Goal: Information Seeking & Learning: Learn about a topic

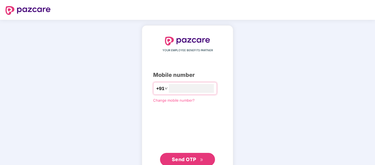
scroll to position [18, 0]
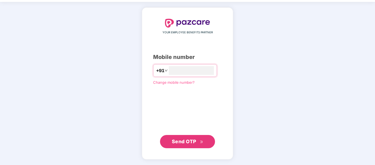
type input "**********"
click at [191, 145] on button "Send OTP" at bounding box center [187, 141] width 55 height 13
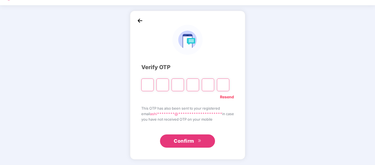
scroll to position [15, 0]
type input "*"
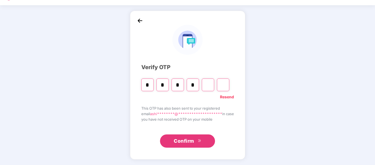
type input "*"
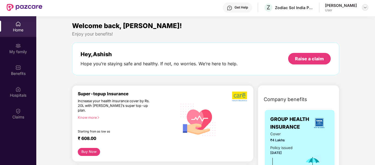
click at [364, 7] on img at bounding box center [365, 7] width 4 height 4
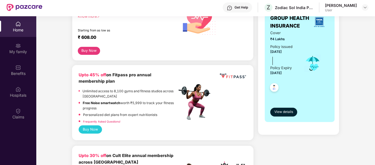
scroll to position [102, 0]
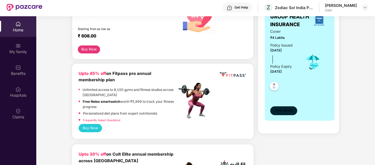
click at [286, 112] on span "View details" at bounding box center [283, 110] width 19 height 5
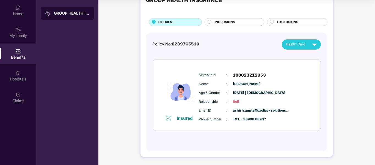
scroll to position [12, 0]
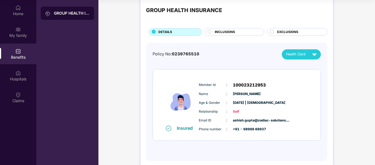
click at [225, 31] on span "INCLUSIONS" at bounding box center [225, 31] width 20 height 5
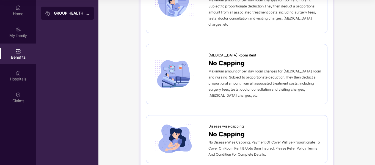
scroll to position [0, 0]
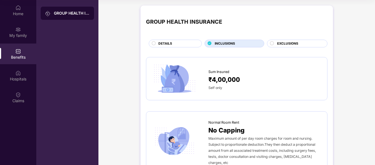
click at [281, 43] on span "EXCLUSIONS" at bounding box center [287, 43] width 21 height 5
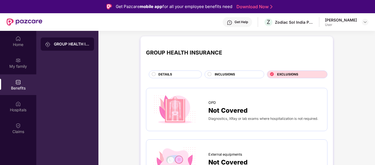
click at [183, 74] on div "DETAILS" at bounding box center [177, 75] width 43 height 6
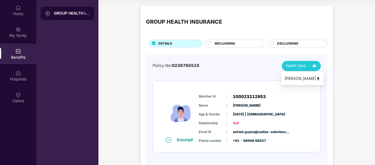
click at [313, 68] on img at bounding box center [314, 66] width 10 height 10
click at [312, 78] on div "[PERSON_NAME]" at bounding box center [302, 78] width 36 height 6
